Goal: Transaction & Acquisition: Purchase product/service

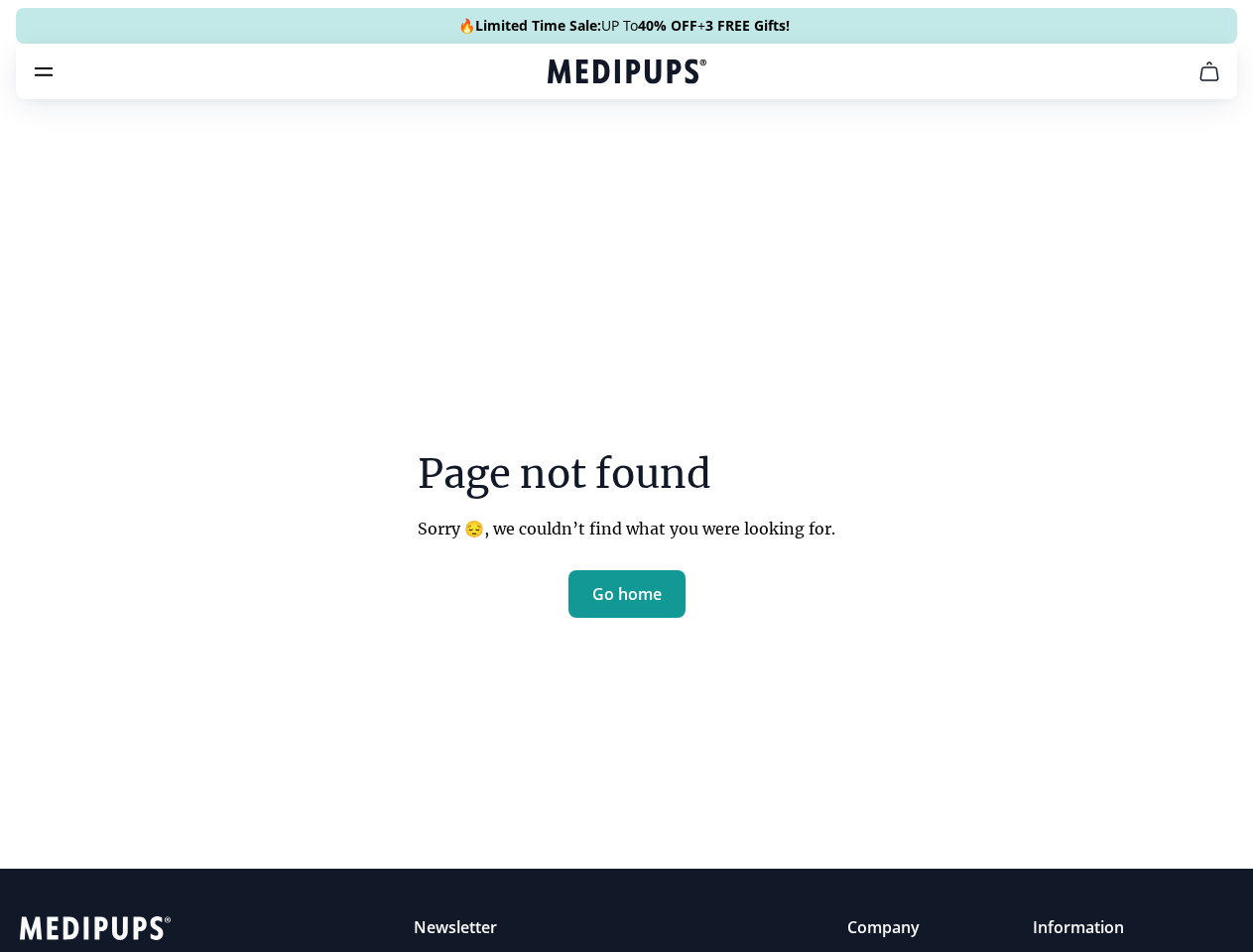
click at [626, 476] on section "Page not found Sorry 😔, we couldn’t find what you were looking for. Go home" at bounding box center [626, 487] width 1253 height 761
click at [571, 159] on span "Supplements" at bounding box center [620, 169] width 99 height 20
click at [1197, 83] on icon "cart" at bounding box center [1209, 72] width 24 height 24
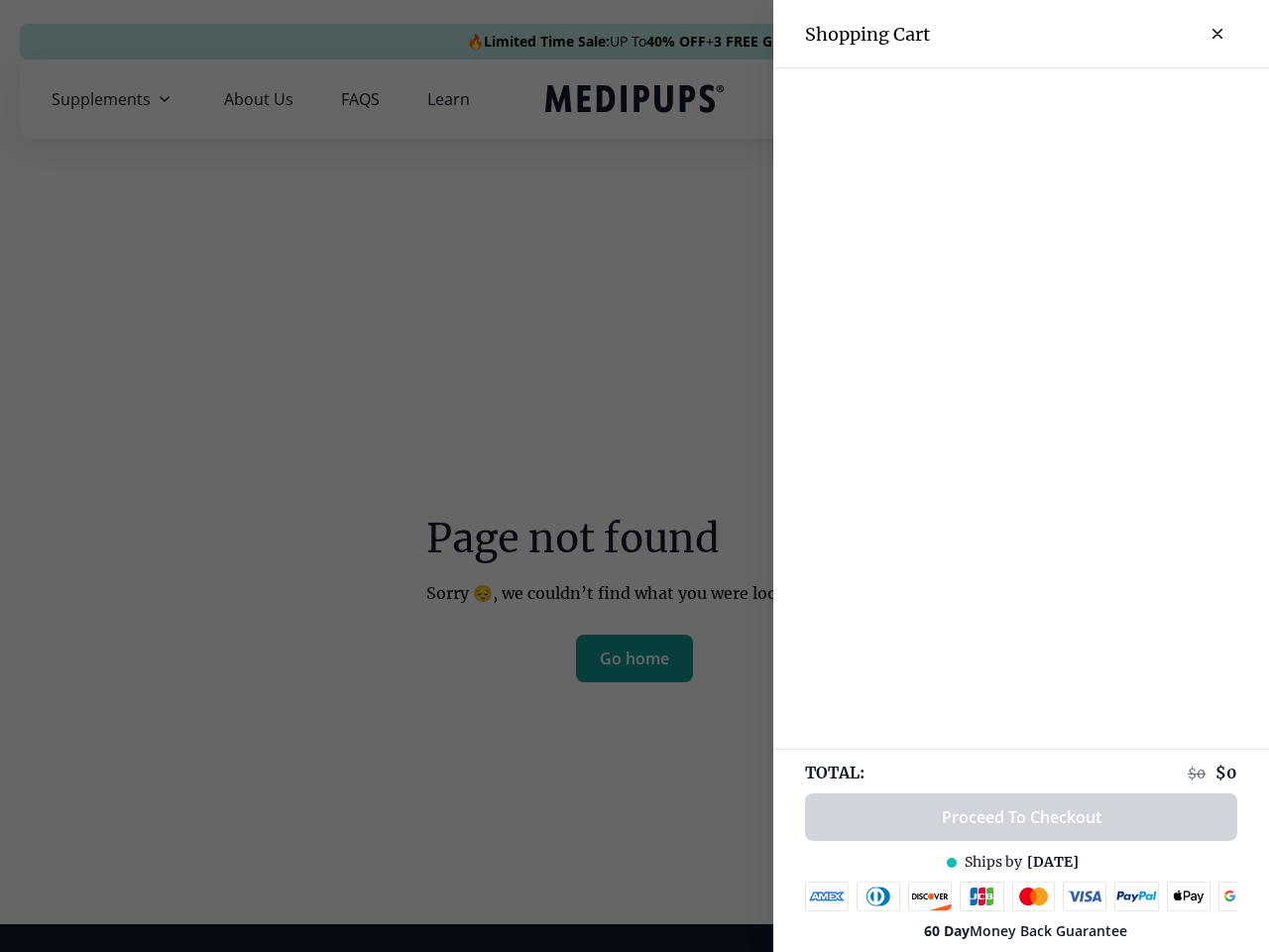
click at [1120, 99] on div at bounding box center [1021, 84] width 496 height 33
click at [627, 659] on div at bounding box center [634, 476] width 1269 height 952
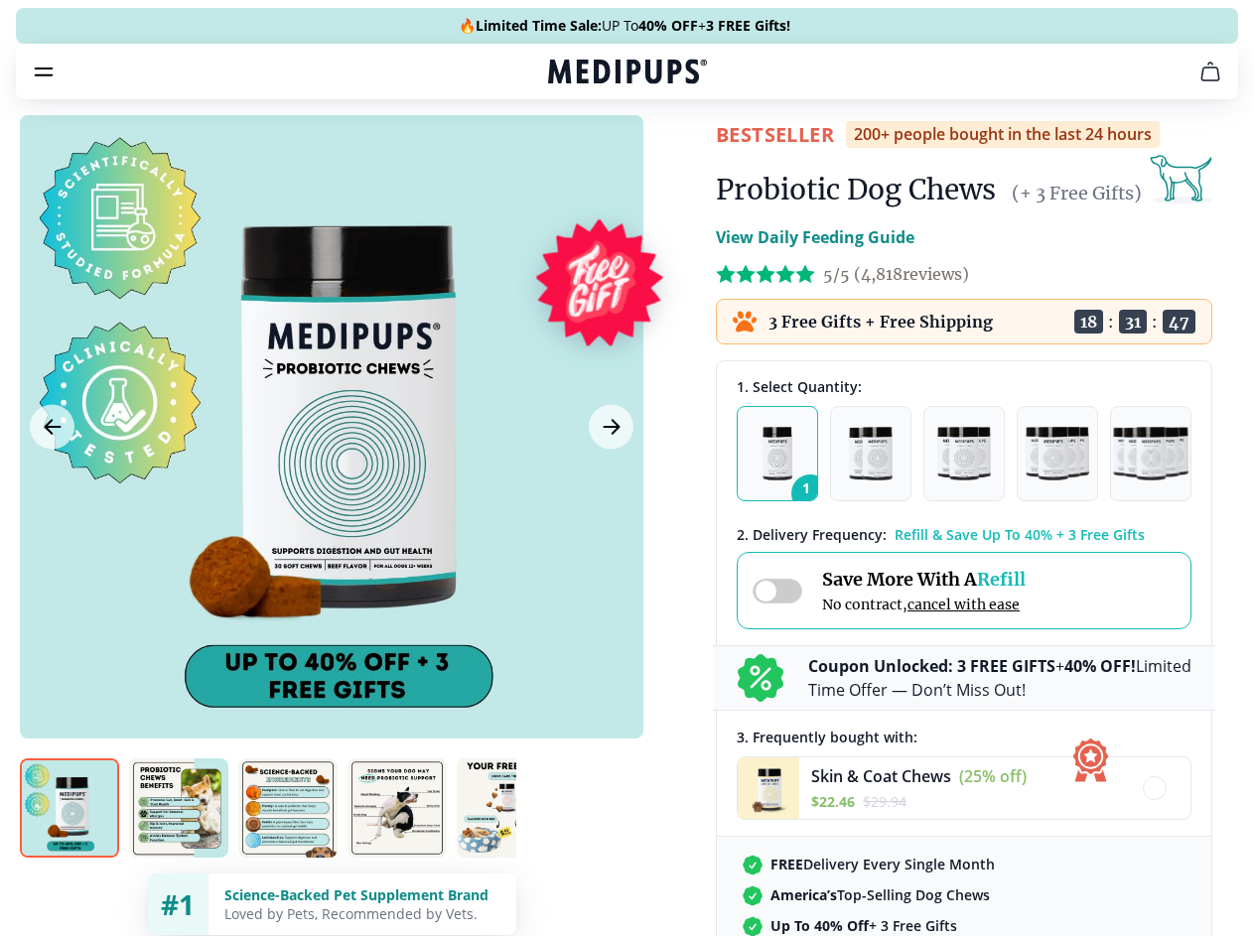
click at [571, 159] on span "Supplements" at bounding box center [620, 169] width 99 height 20
click at [672, 157] on icon "button" at bounding box center [684, 169] width 24 height 24
click at [1198, 83] on icon "cart" at bounding box center [1210, 72] width 24 height 24
click at [0, 0] on span "Get FREE Gift" at bounding box center [0, 0] width 0 height 0
click at [0, 0] on icon "button" at bounding box center [0, 0] width 0 height 0
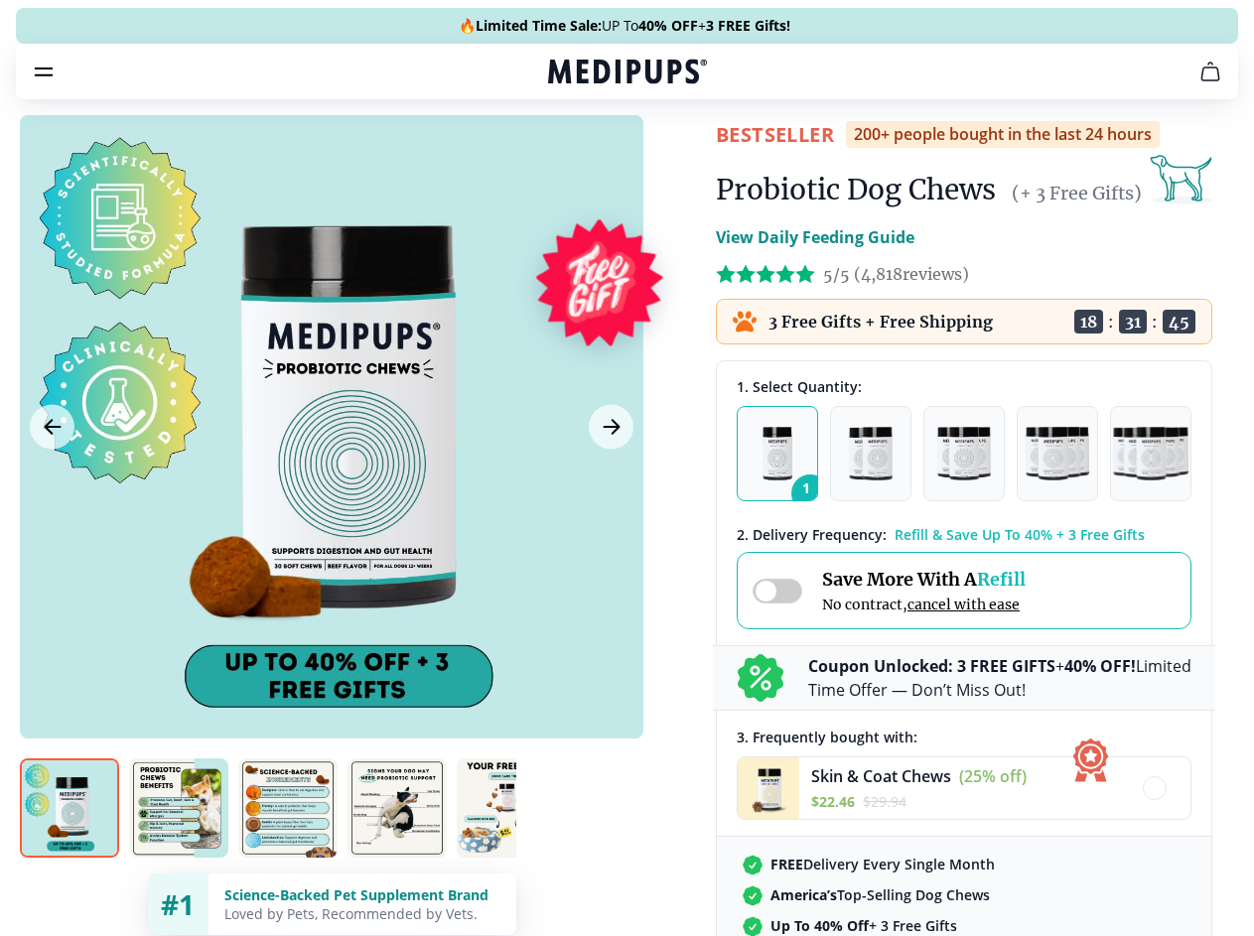
click at [331, 473] on div at bounding box center [331, 426] width 623 height 623
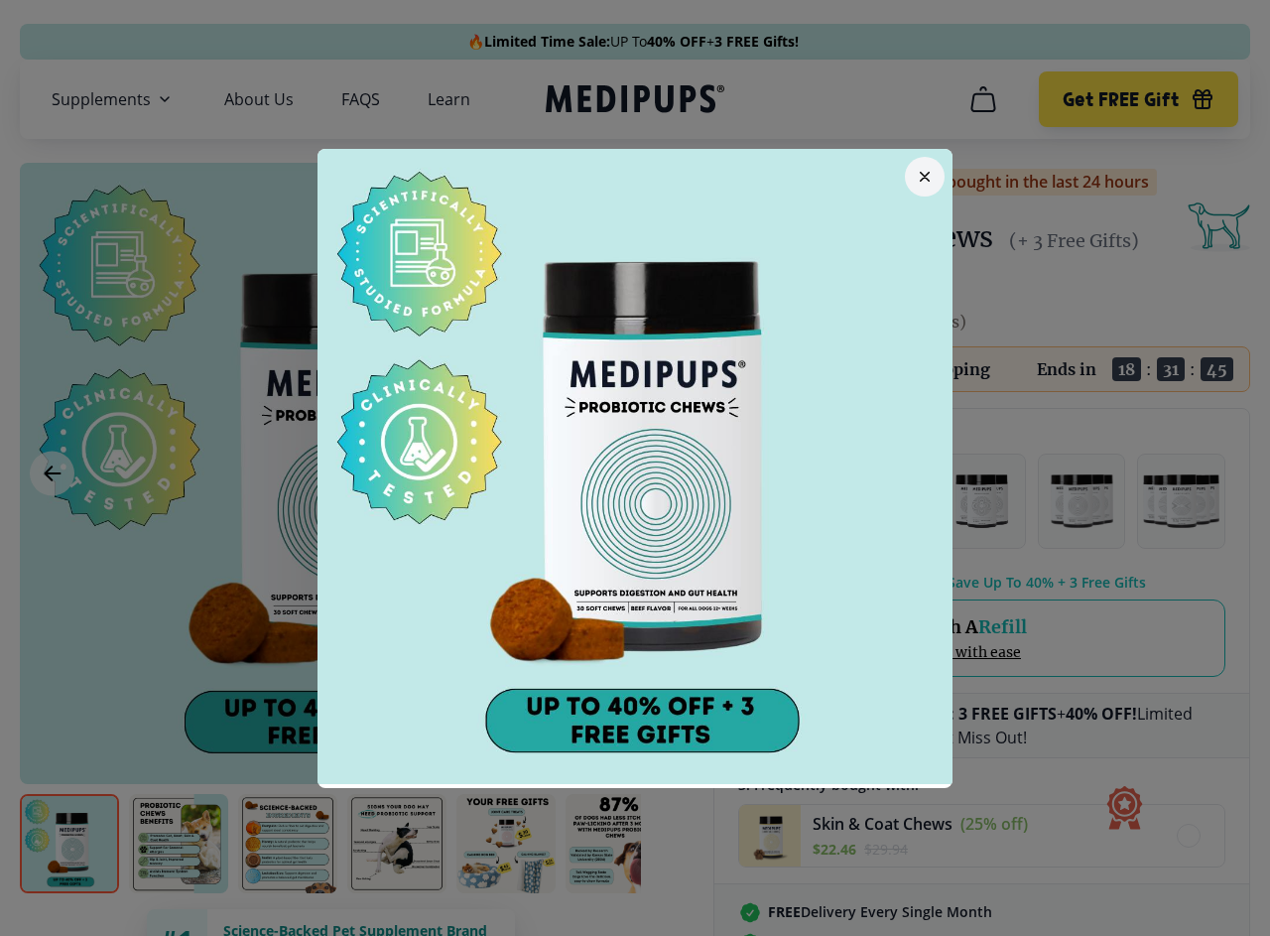
click at [52, 473] on div at bounding box center [635, 468] width 1270 height 936
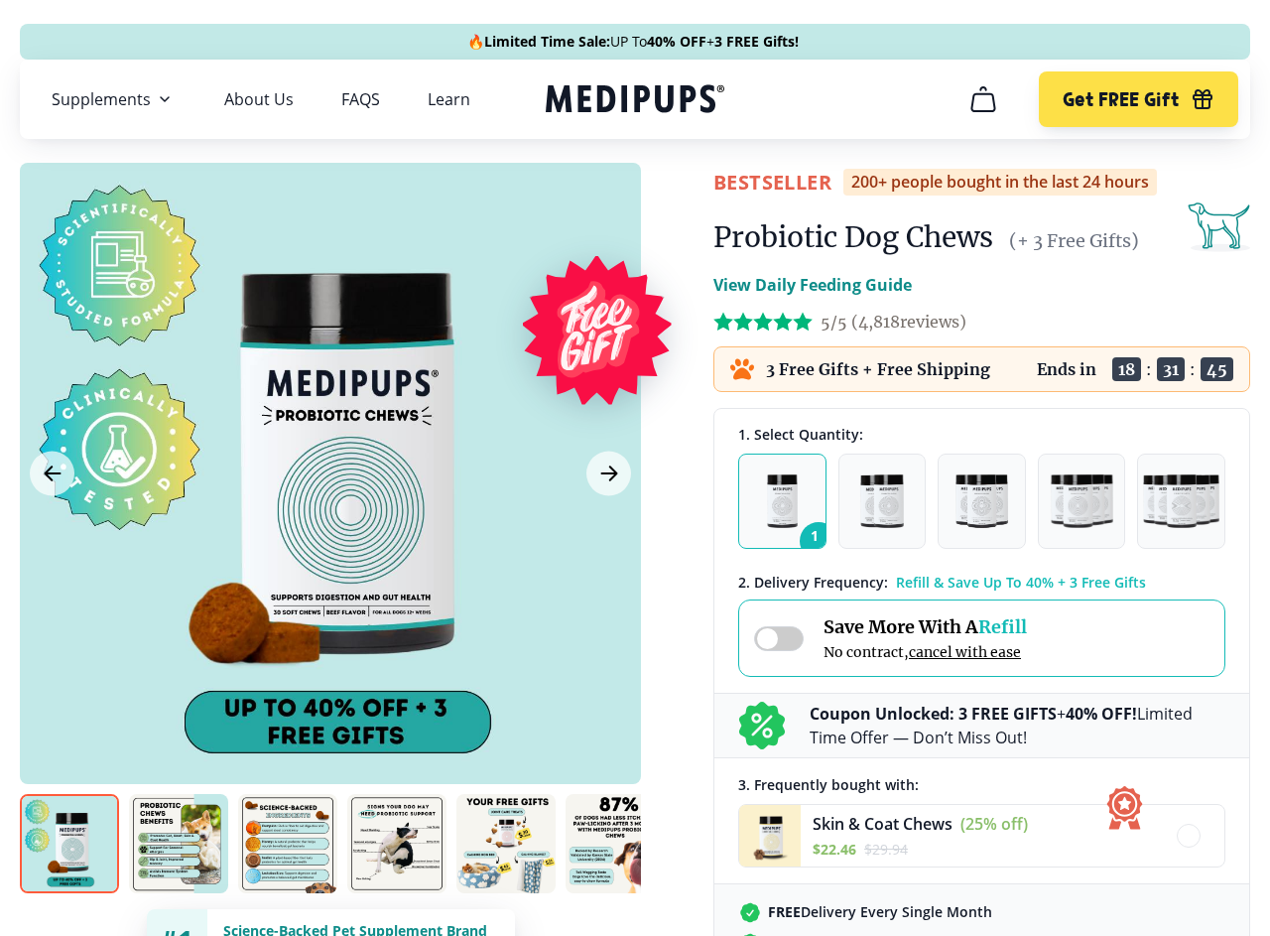
click at [608, 473] on icon "Next Image" at bounding box center [608, 474] width 15 height 14
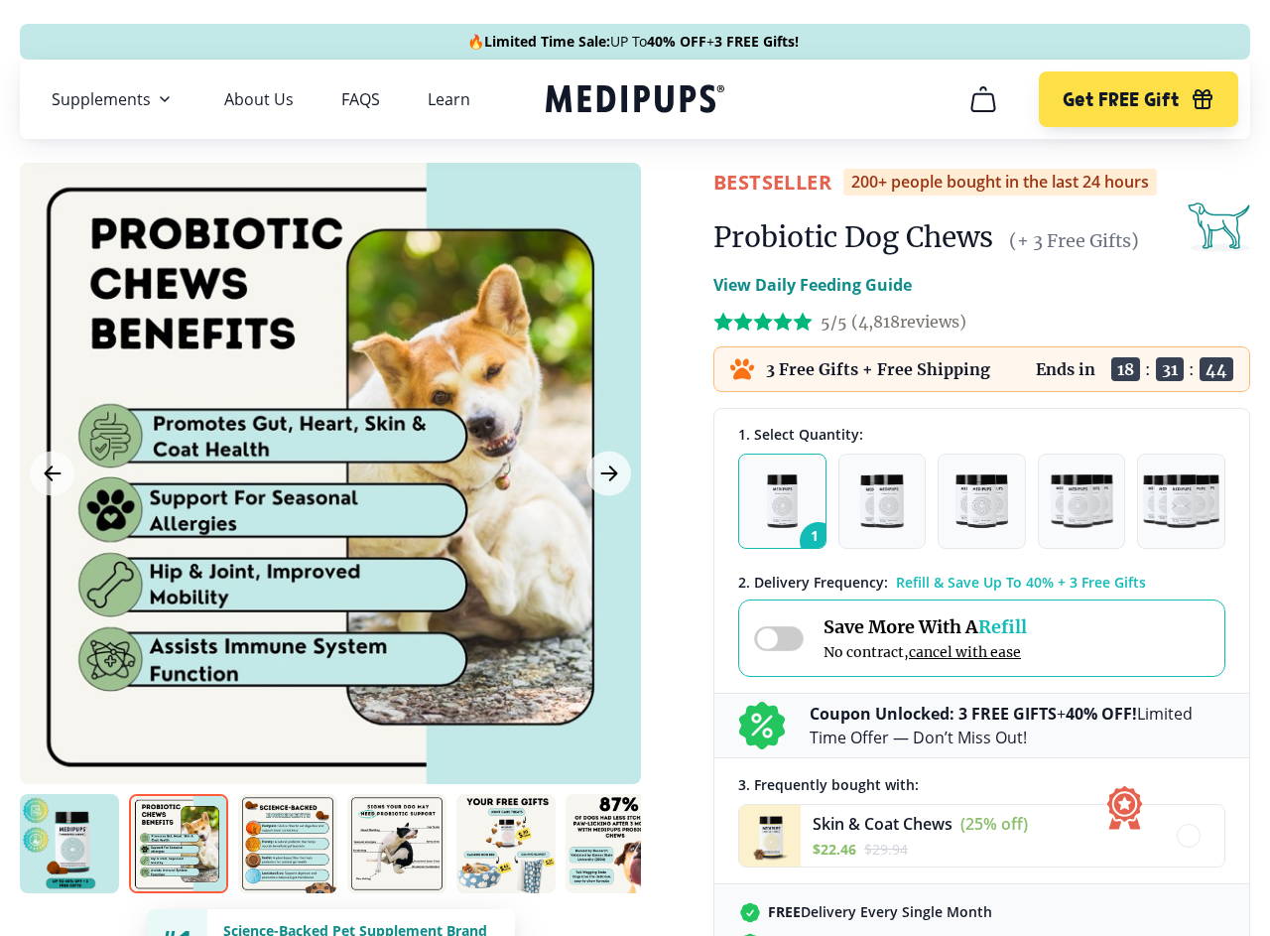
click at [69, 844] on img at bounding box center [69, 843] width 99 height 99
